Goal: Find specific page/section

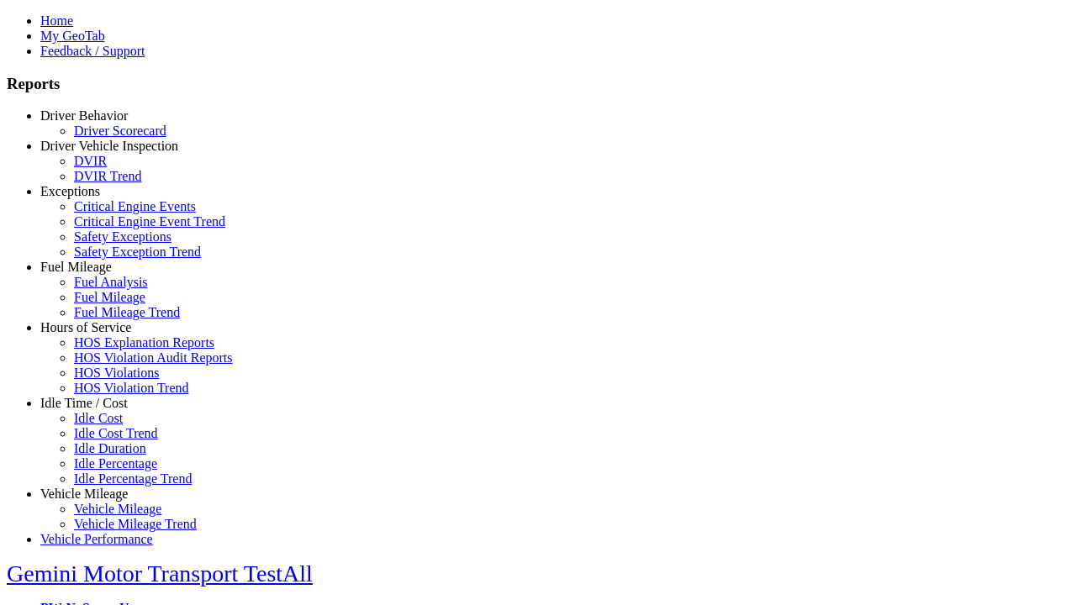
click at [97, 335] on link "Hours of Service" at bounding box center [85, 327] width 91 height 14
click at [109, 380] on link "HOS Violations" at bounding box center [116, 373] width 85 height 14
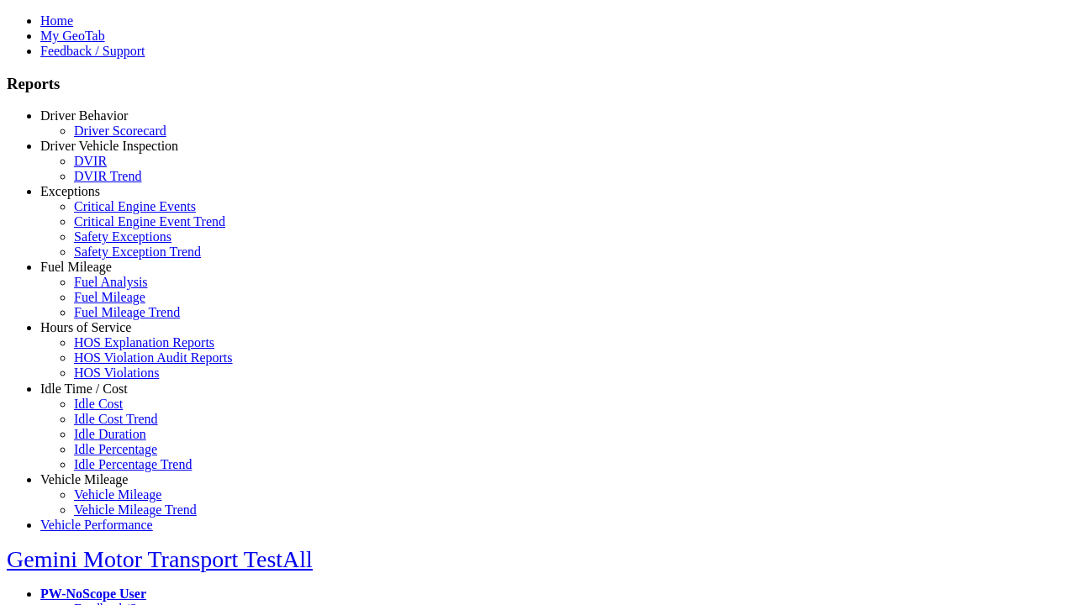
scroll to position [8, 0]
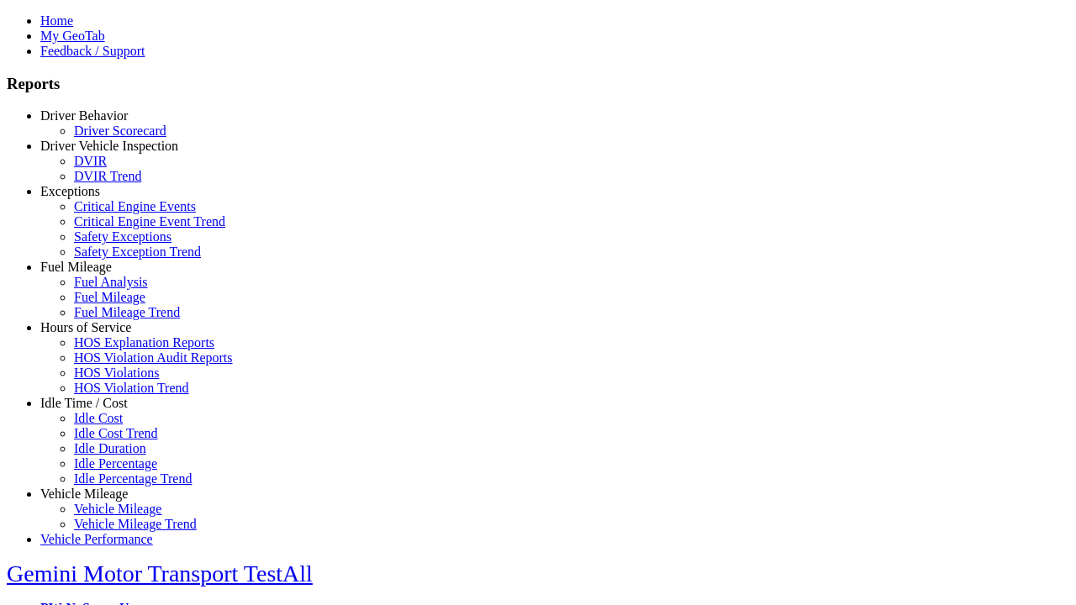
type input "**********"
